Goal: Find contact information: Find contact information

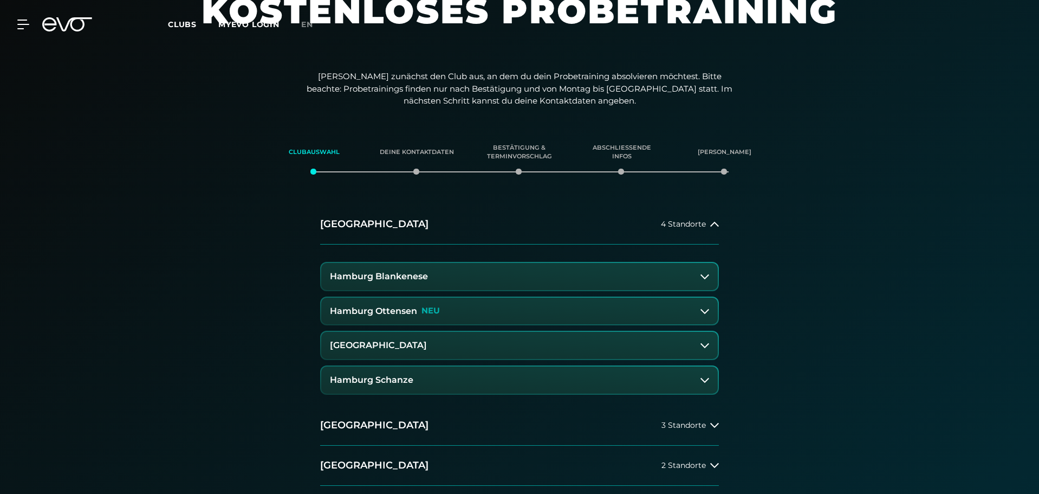
scroll to position [108, 0]
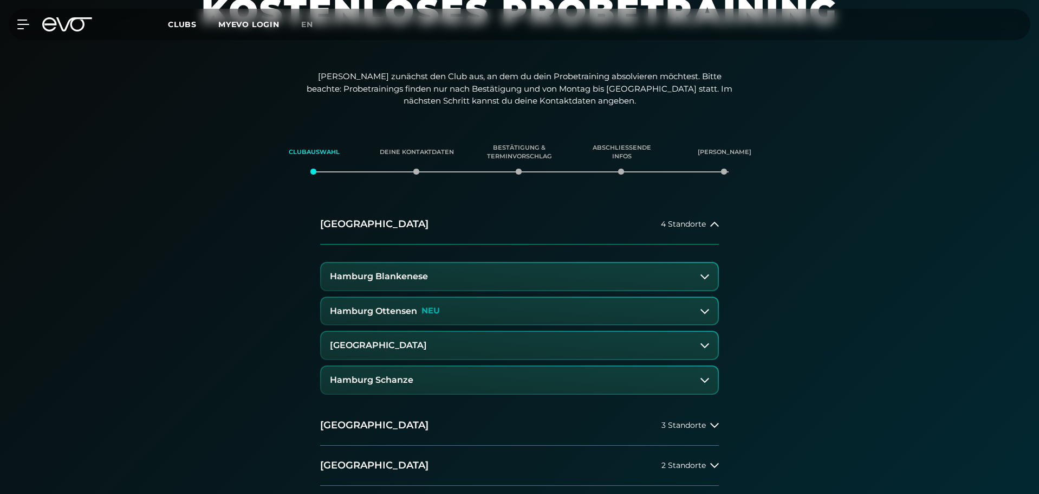
click at [648, 275] on button "Hamburg Blankenese" at bounding box center [519, 276] width 397 height 27
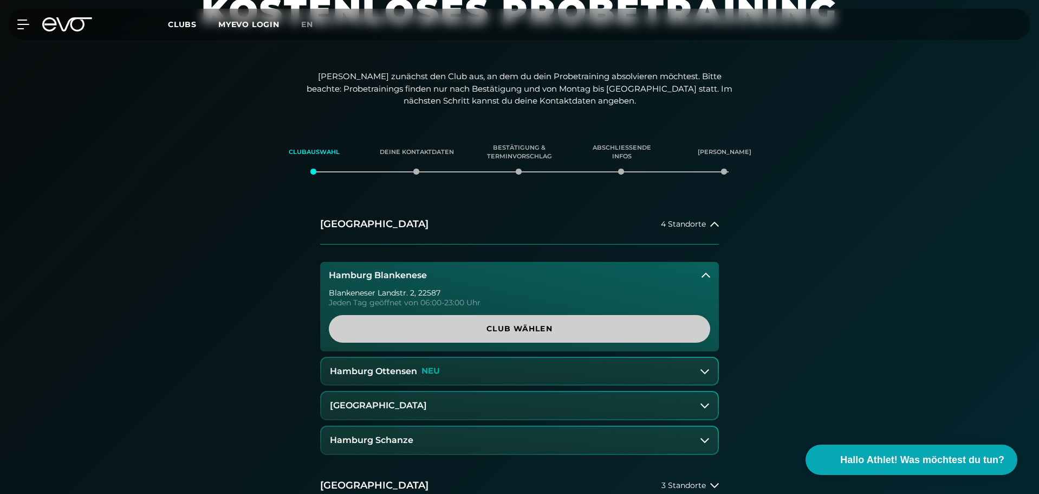
click at [580, 321] on span "Club wählen" at bounding box center [519, 329] width 381 height 28
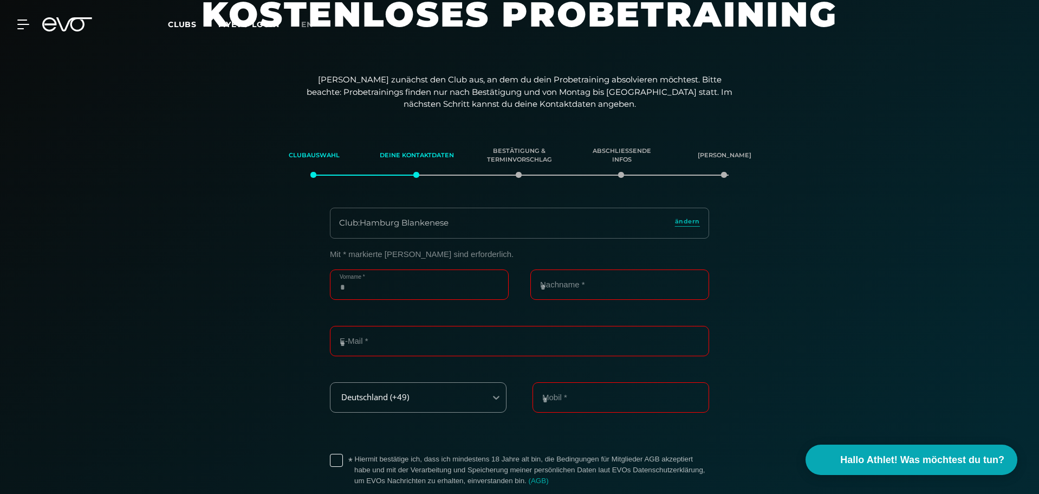
scroll to position [0, 0]
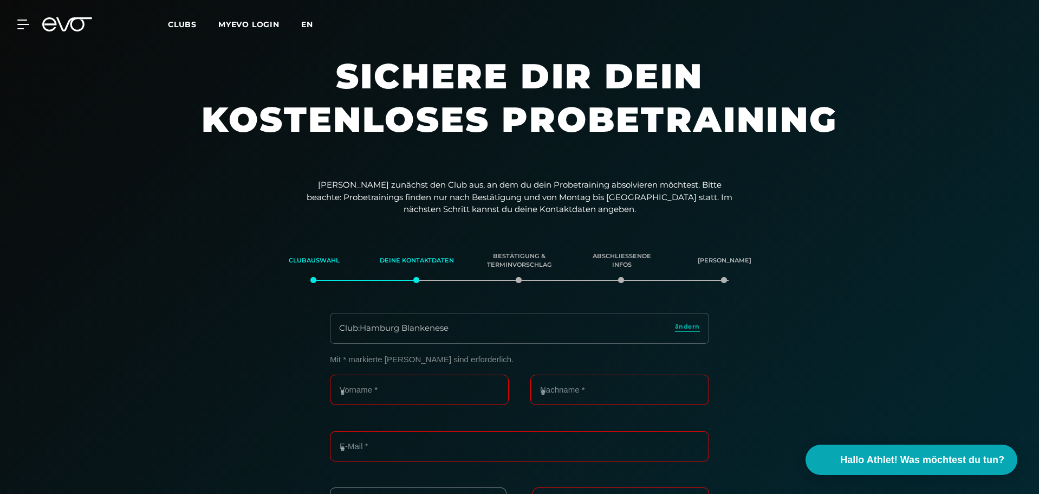
click at [304, 27] on span "en" at bounding box center [307, 25] width 12 height 10
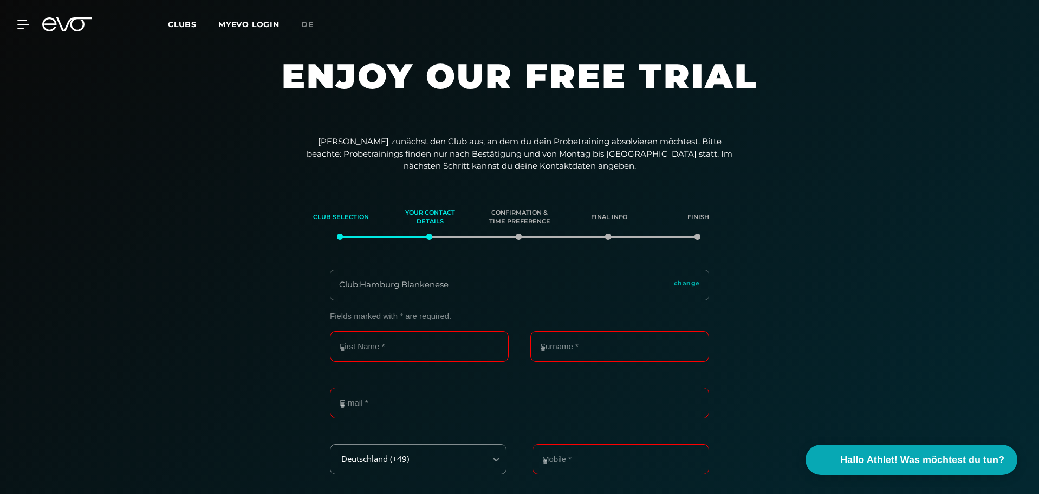
click at [175, 23] on span "Clubs" at bounding box center [182, 25] width 29 height 10
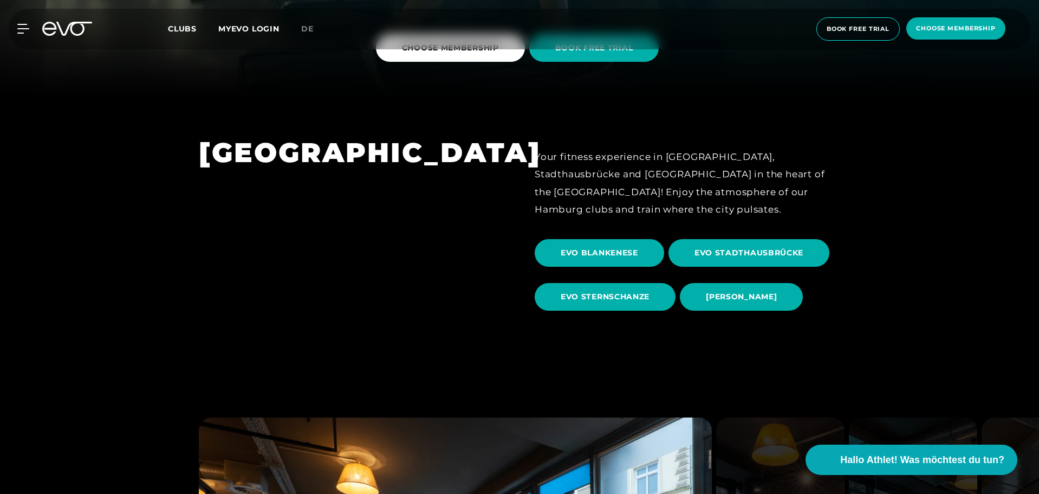
scroll to position [379, 0]
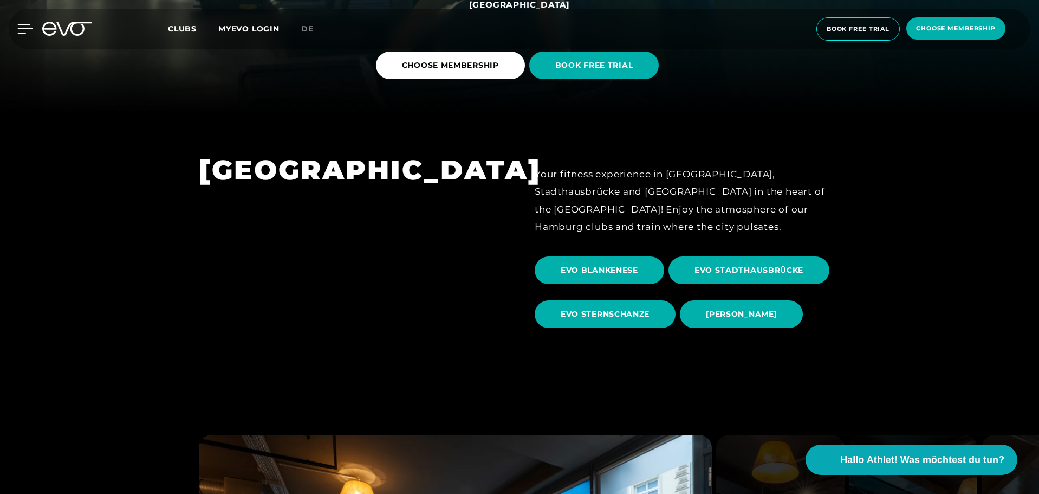
click at [28, 27] on icon at bounding box center [25, 29] width 16 height 10
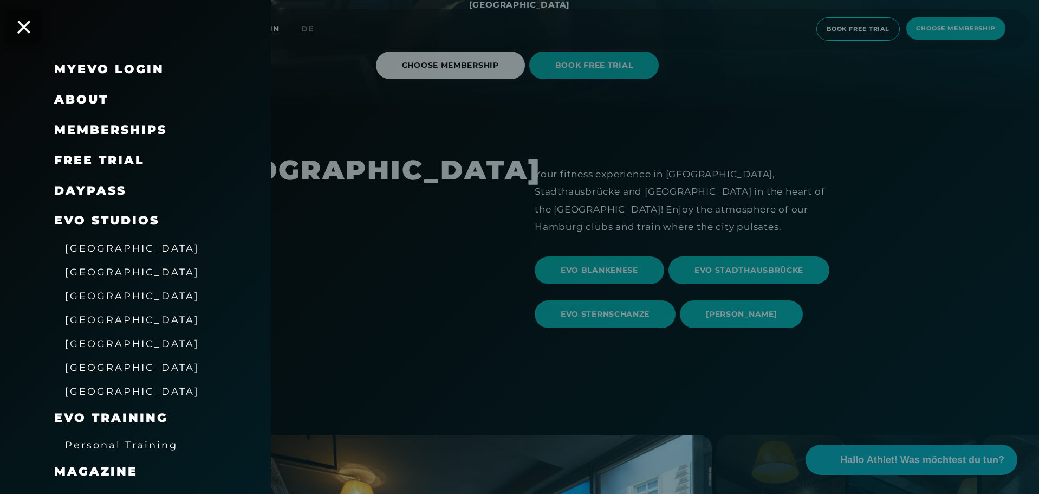
click at [481, 296] on div at bounding box center [519, 247] width 1039 height 494
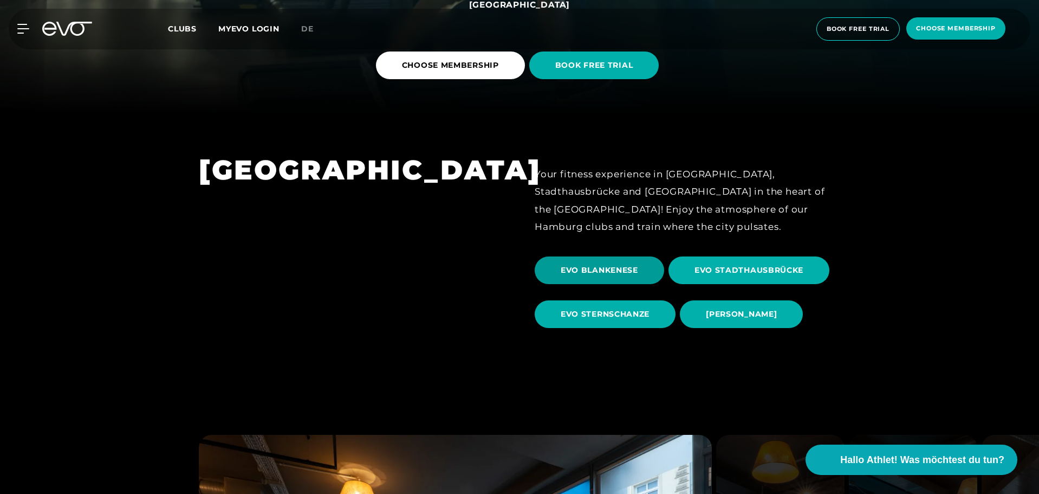
click at [638, 271] on span "EVO BLANKENESE" at bounding box center [599, 269] width 77 height 11
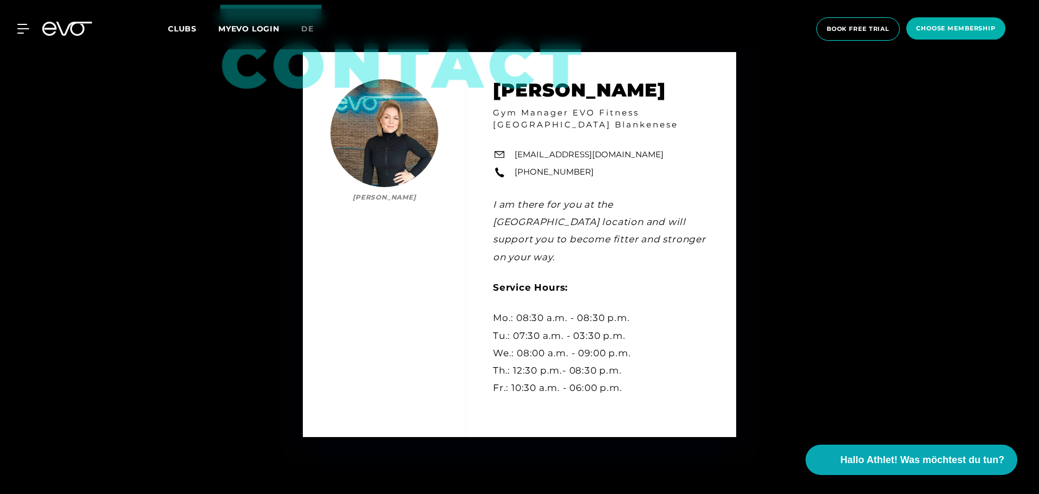
scroll to position [3250, 0]
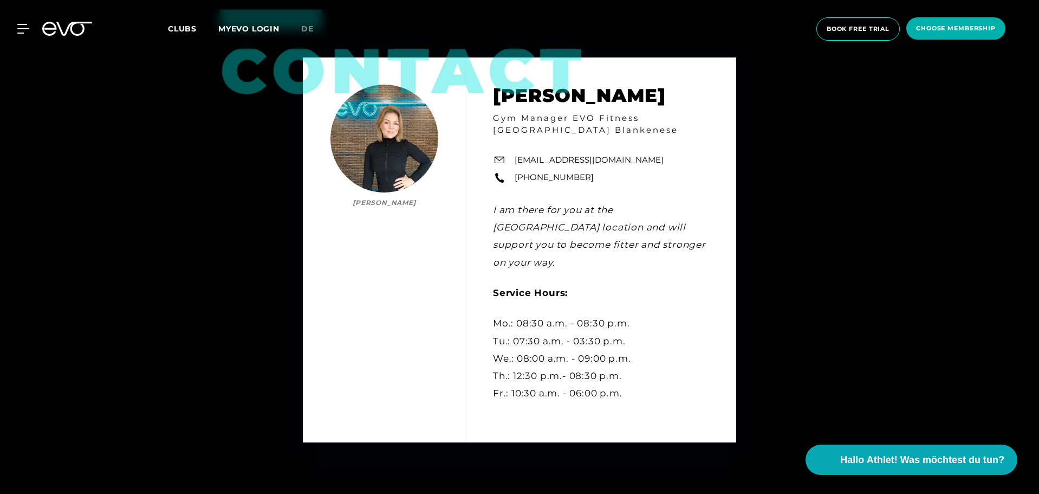
click at [936, 188] on div "Contact [PERSON_NAME] [PERSON_NAME] Gym Manager EVO Fitness Hamburg Blankenese …" at bounding box center [519, 250] width 1039 height 494
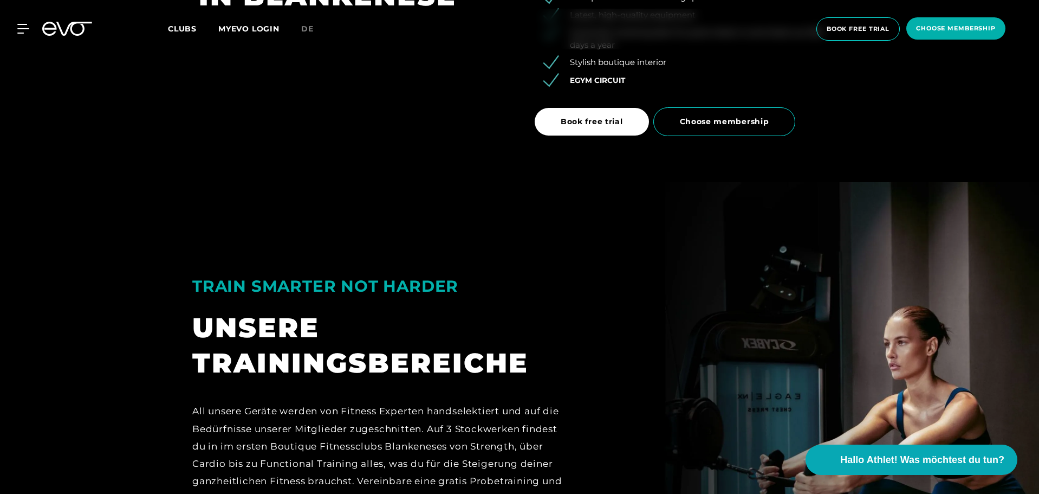
scroll to position [1896, 0]
